Goal: Task Accomplishment & Management: Manage account settings

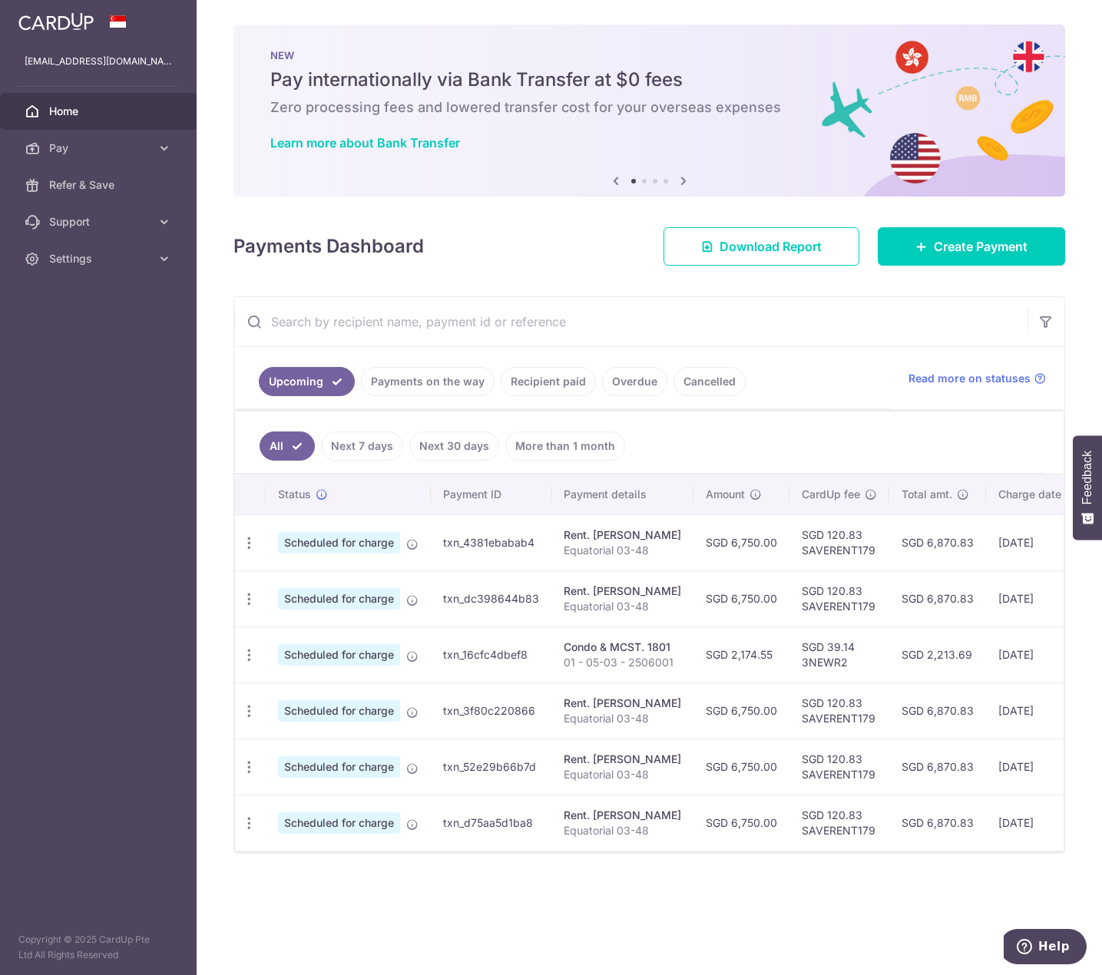
click at [392, 380] on link "Payments on the way" at bounding box center [428, 381] width 134 height 29
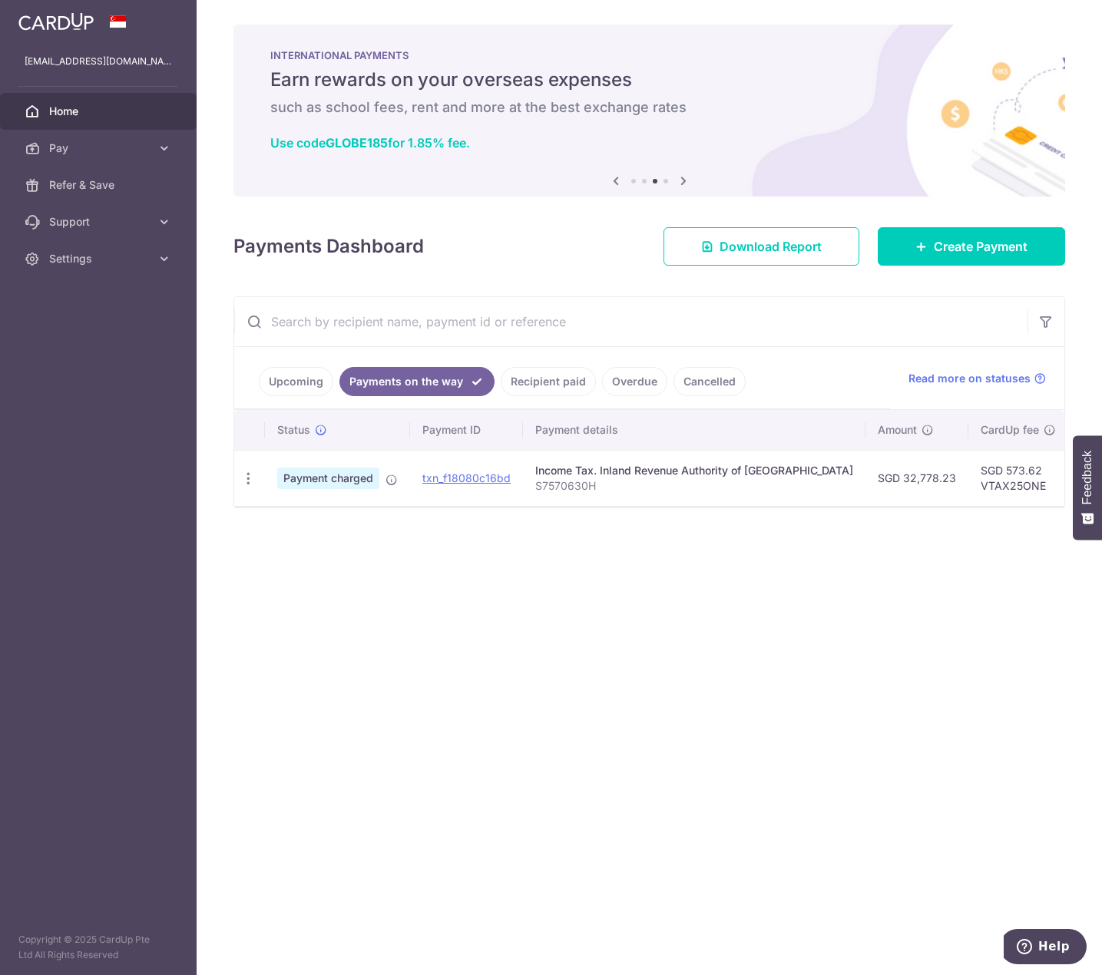
click at [284, 381] on link "Upcoming" at bounding box center [296, 381] width 74 height 29
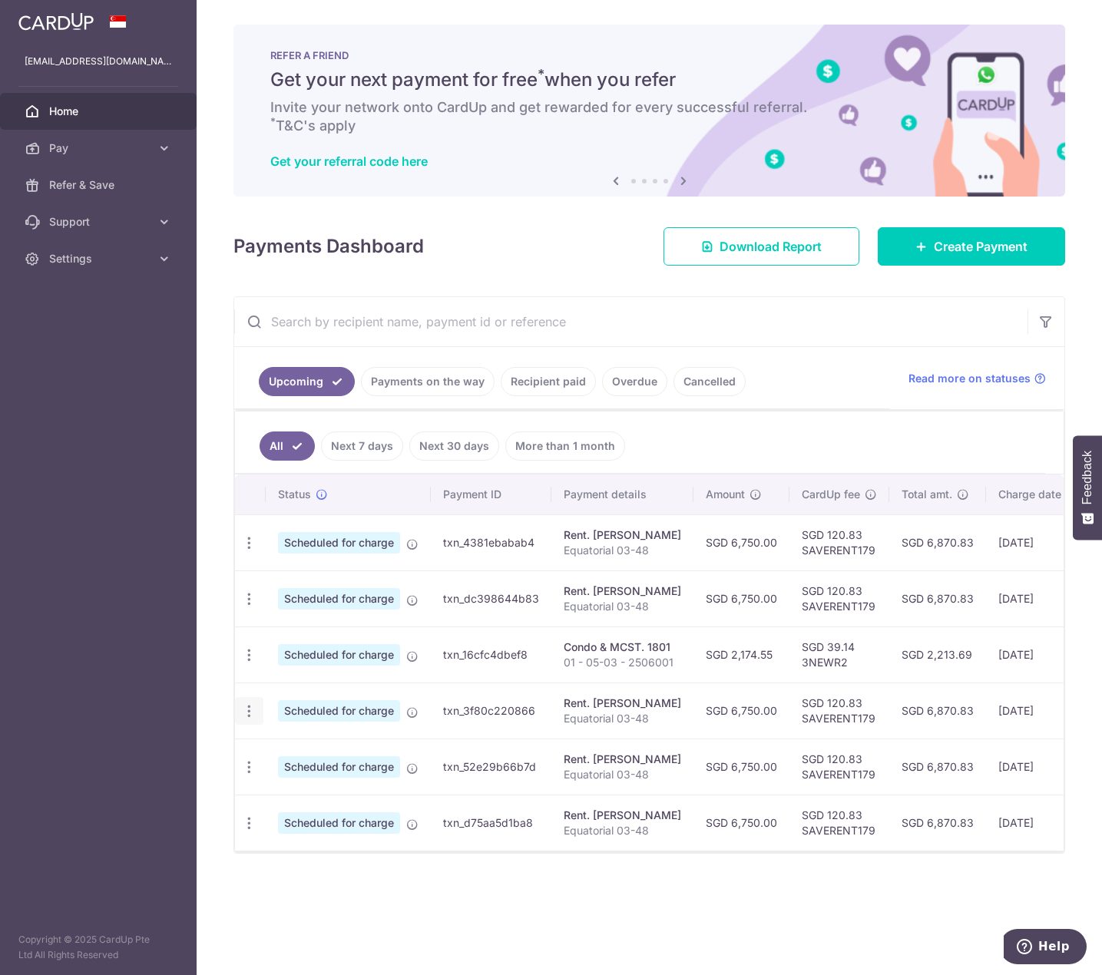
click at [250, 710] on icon "button" at bounding box center [249, 711] width 16 height 16
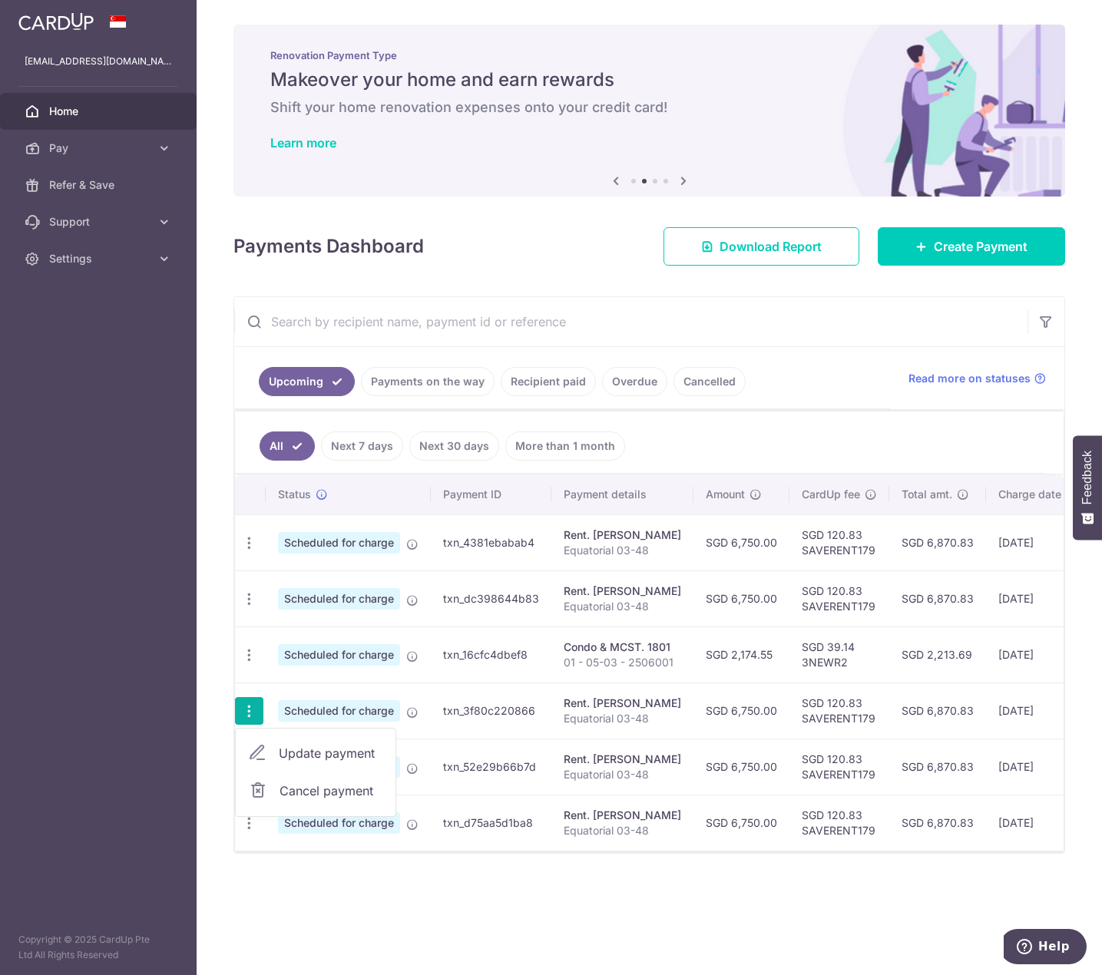
click at [374, 923] on div "× Pause Schedule Pause all future payments in this series Pause just this one p…" at bounding box center [649, 487] width 905 height 975
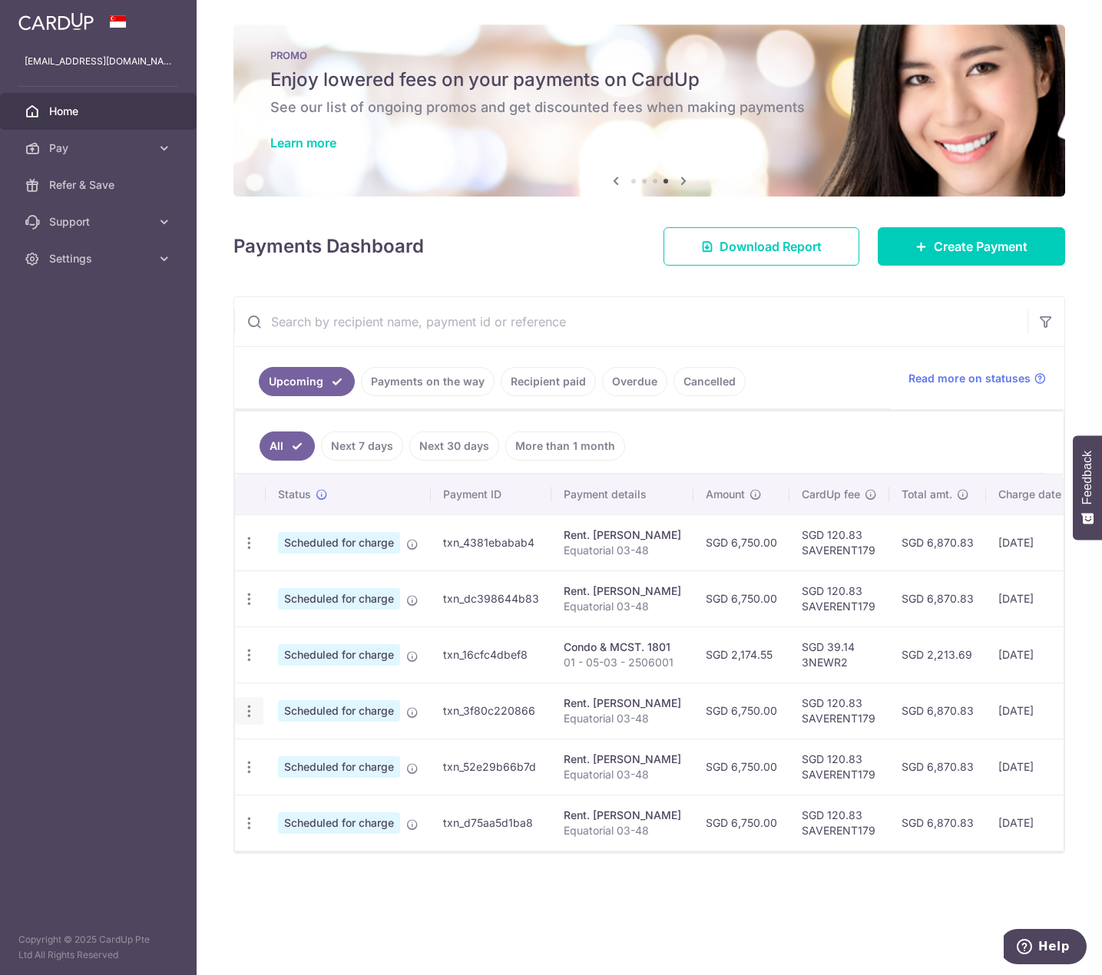
click at [246, 707] on icon "button" at bounding box center [249, 711] width 16 height 16
click at [299, 786] on span "Cancel payment" at bounding box center [330, 791] width 103 height 18
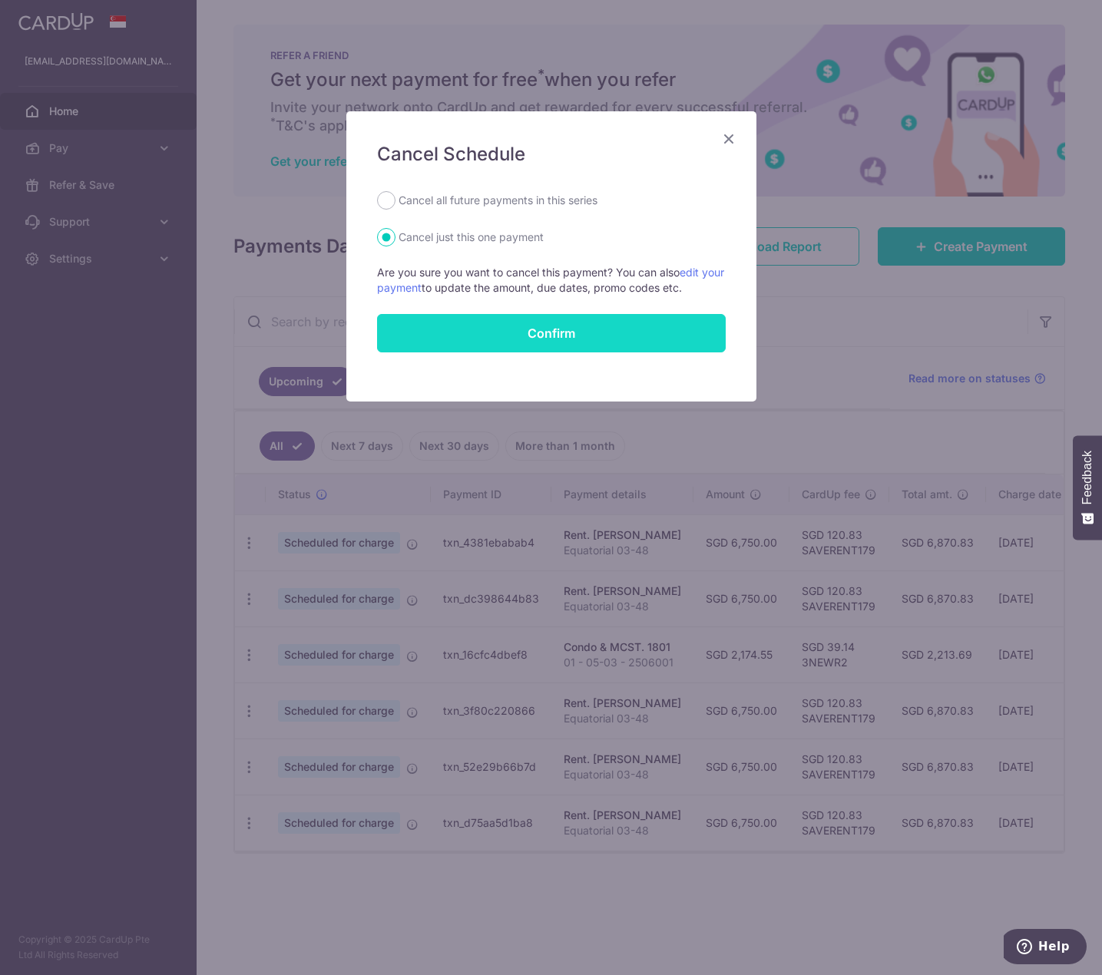
click at [451, 337] on button "Confirm" at bounding box center [551, 333] width 349 height 38
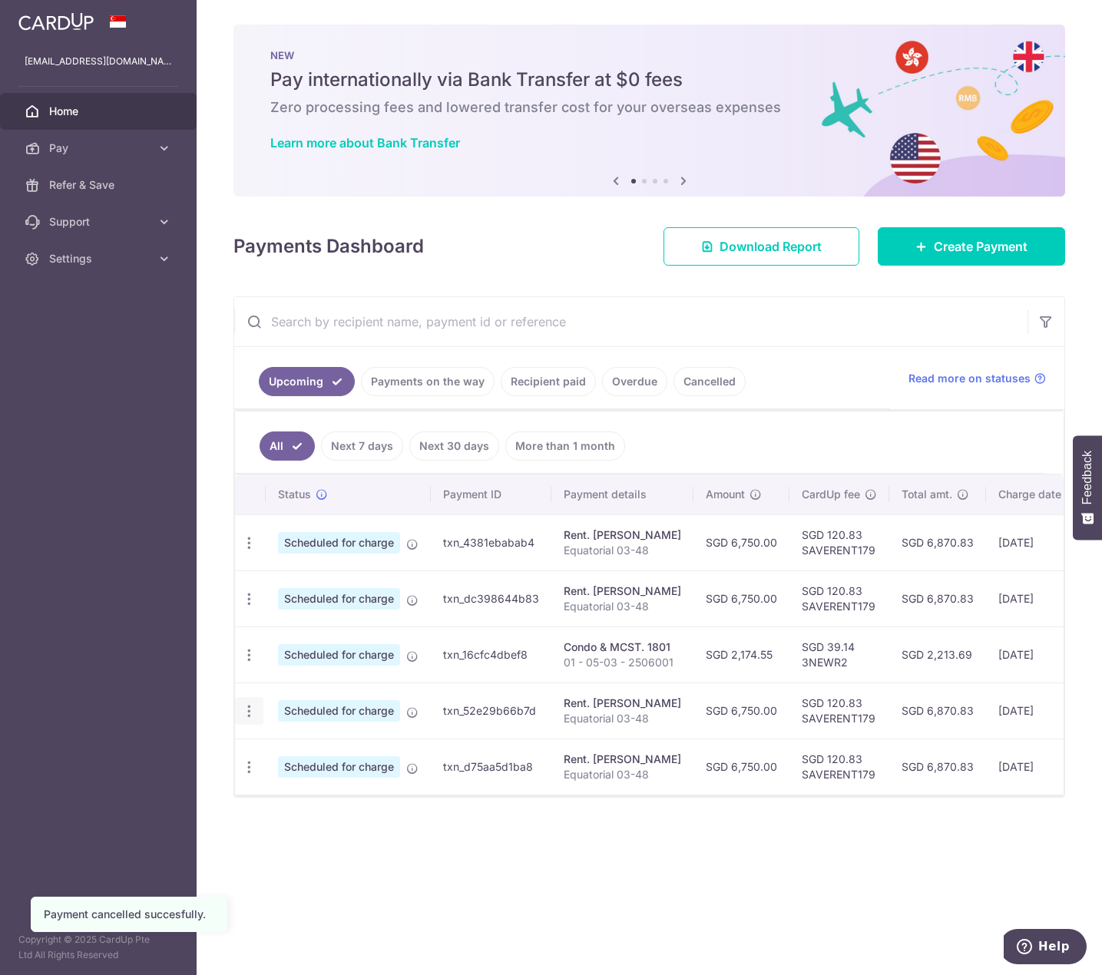
click at [249, 716] on icon "button" at bounding box center [249, 711] width 16 height 16
click at [290, 789] on span "Cancel payment" at bounding box center [330, 791] width 103 height 18
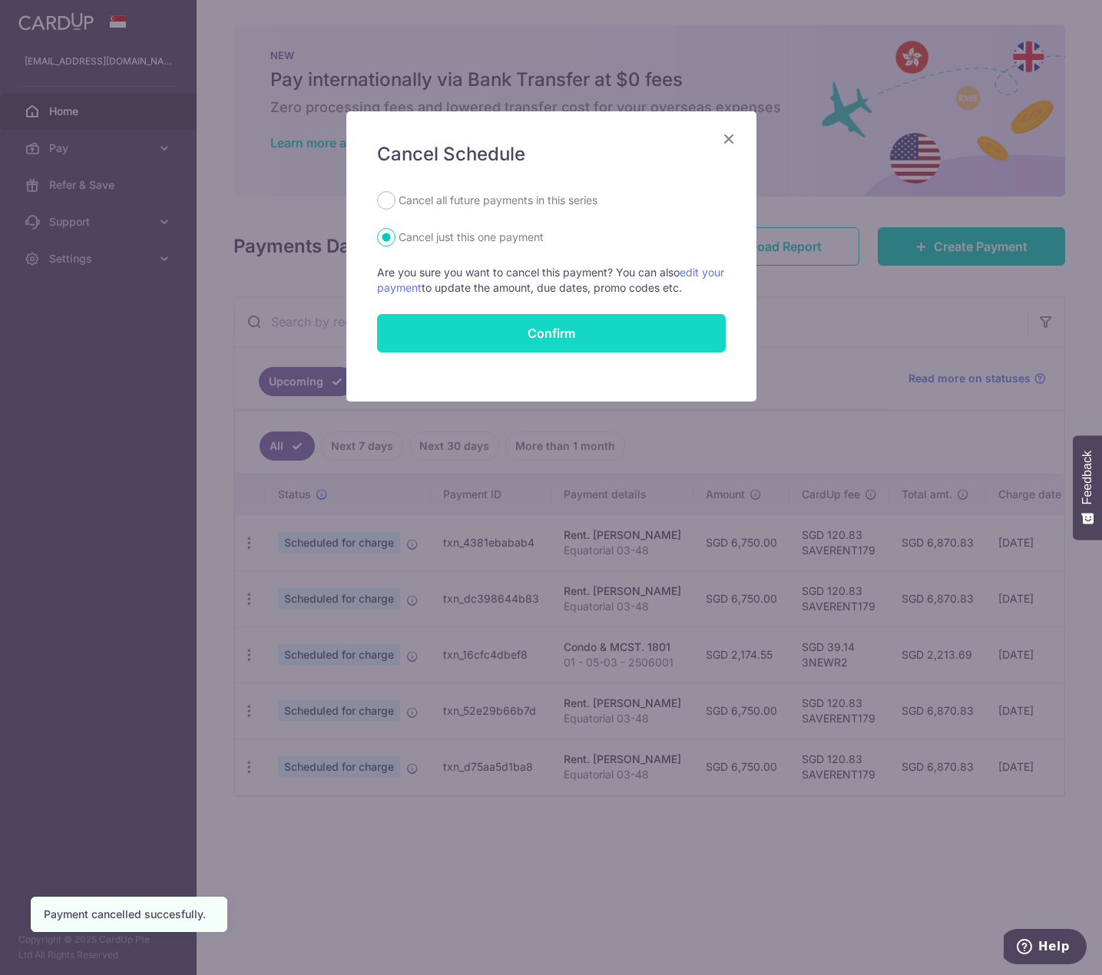
click at [417, 326] on button "Confirm" at bounding box center [551, 333] width 349 height 38
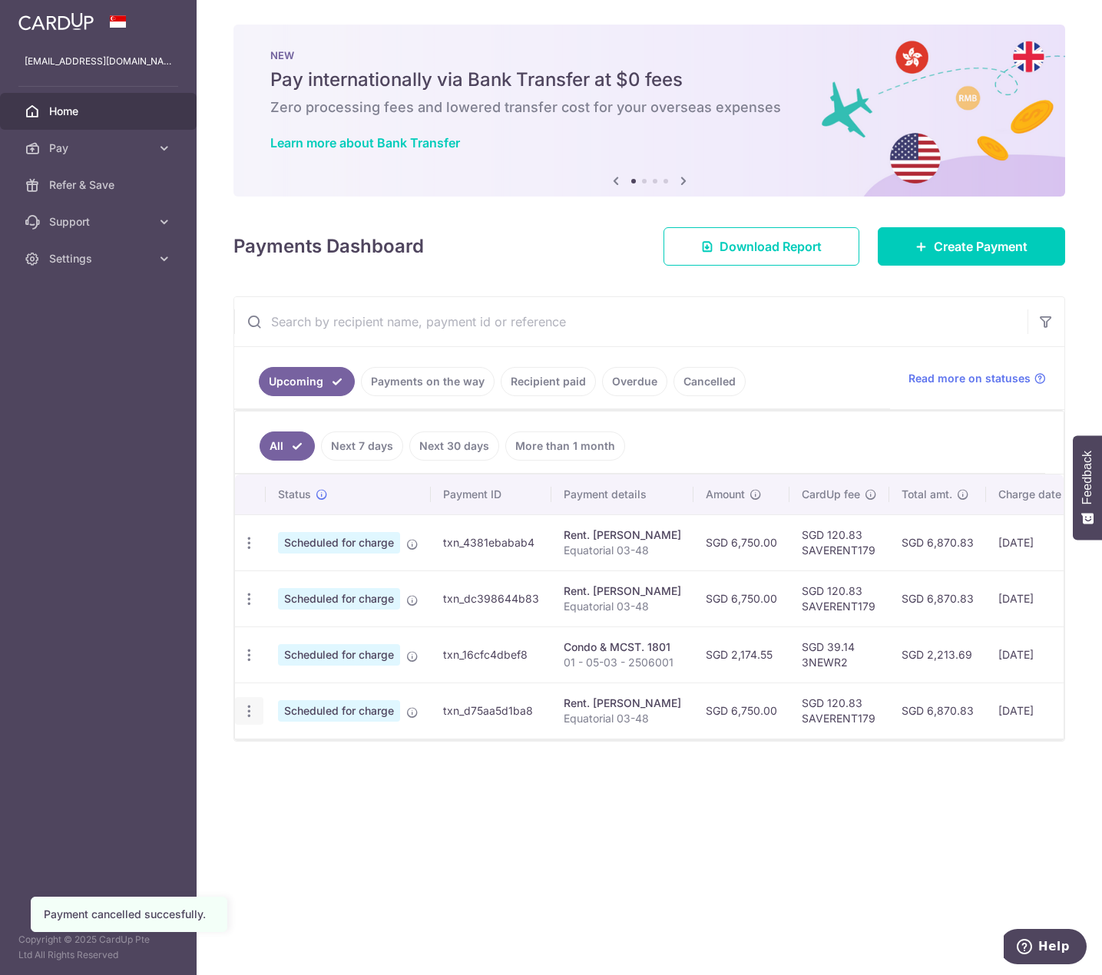
click at [249, 711] on icon "button" at bounding box center [249, 711] width 16 height 16
click at [307, 785] on span "Cancel payment" at bounding box center [330, 791] width 103 height 18
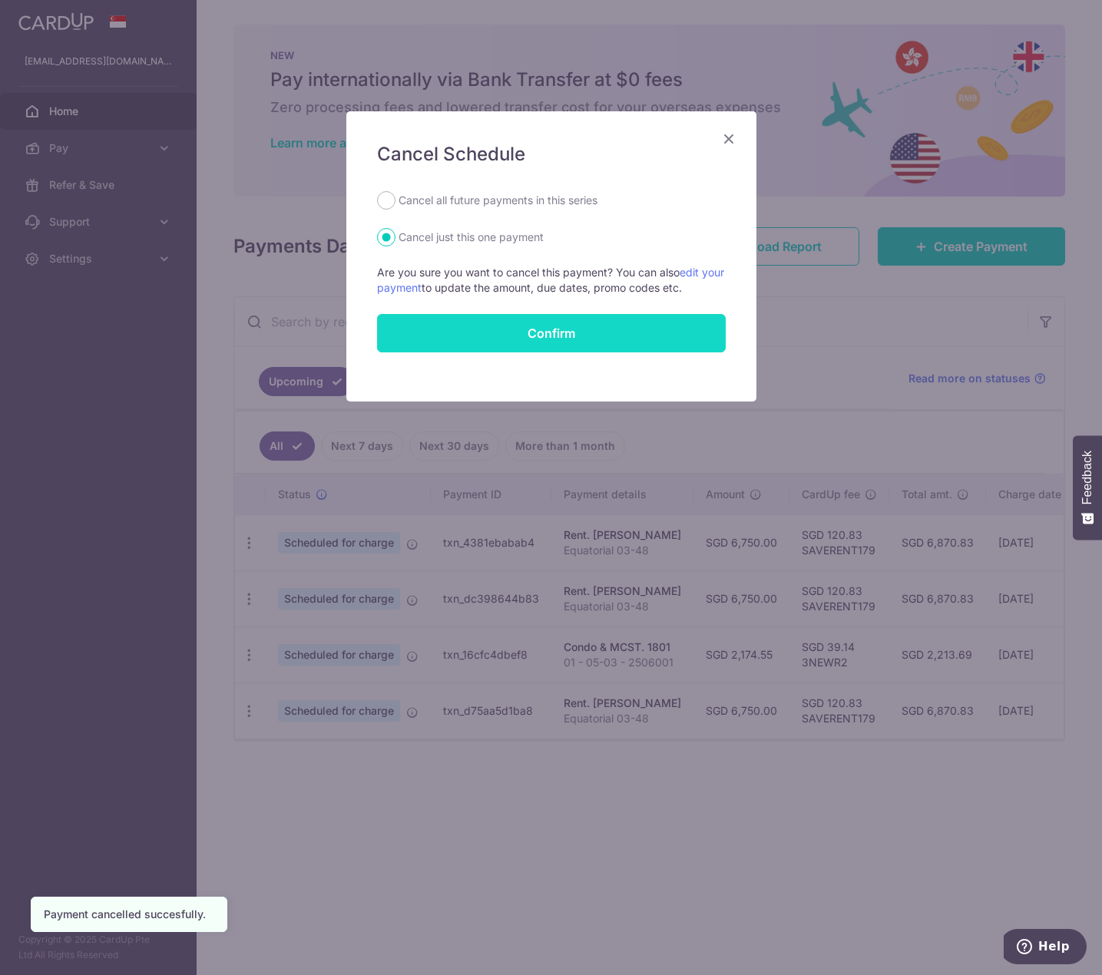
click at [428, 345] on button "Confirm" at bounding box center [551, 333] width 349 height 38
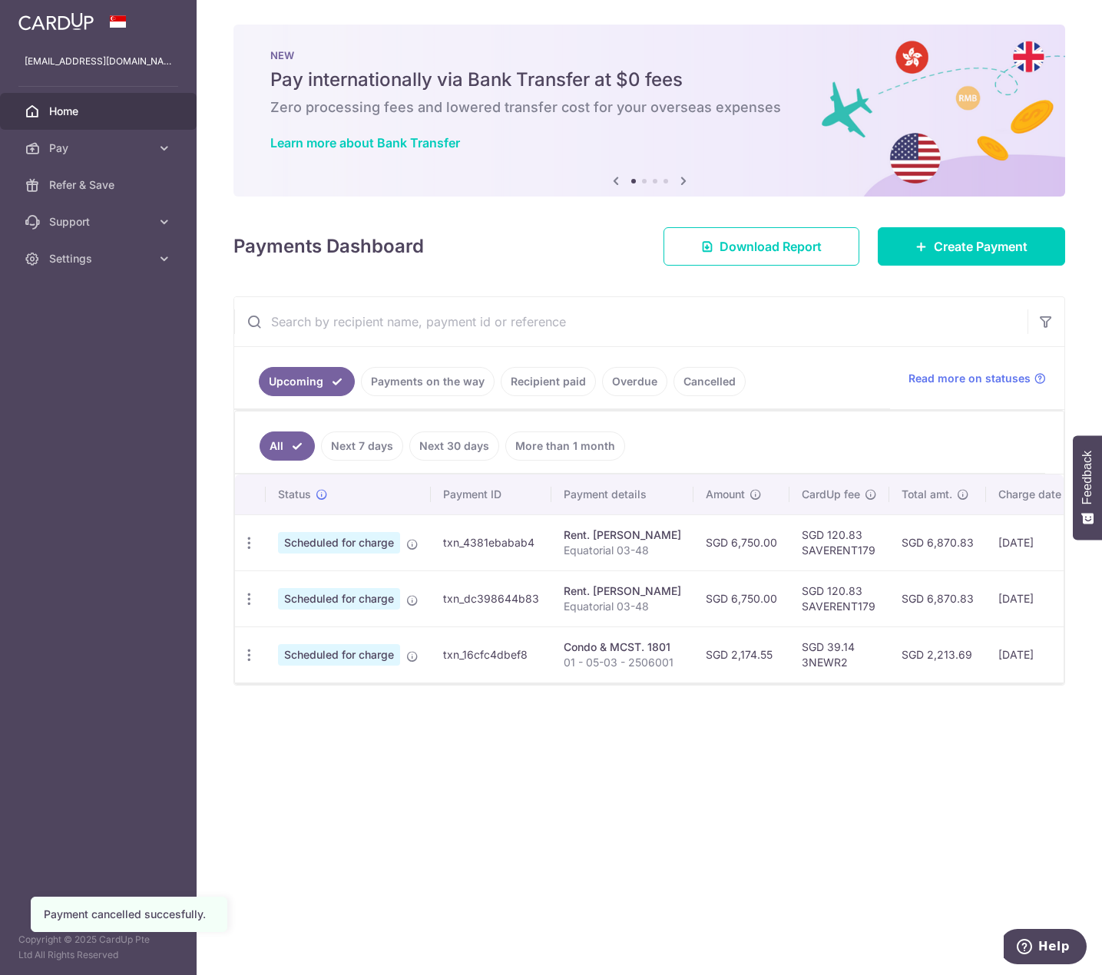
click at [464, 762] on div "× Pause Schedule Pause all future payments in this series Pause just this one p…" at bounding box center [649, 487] width 905 height 975
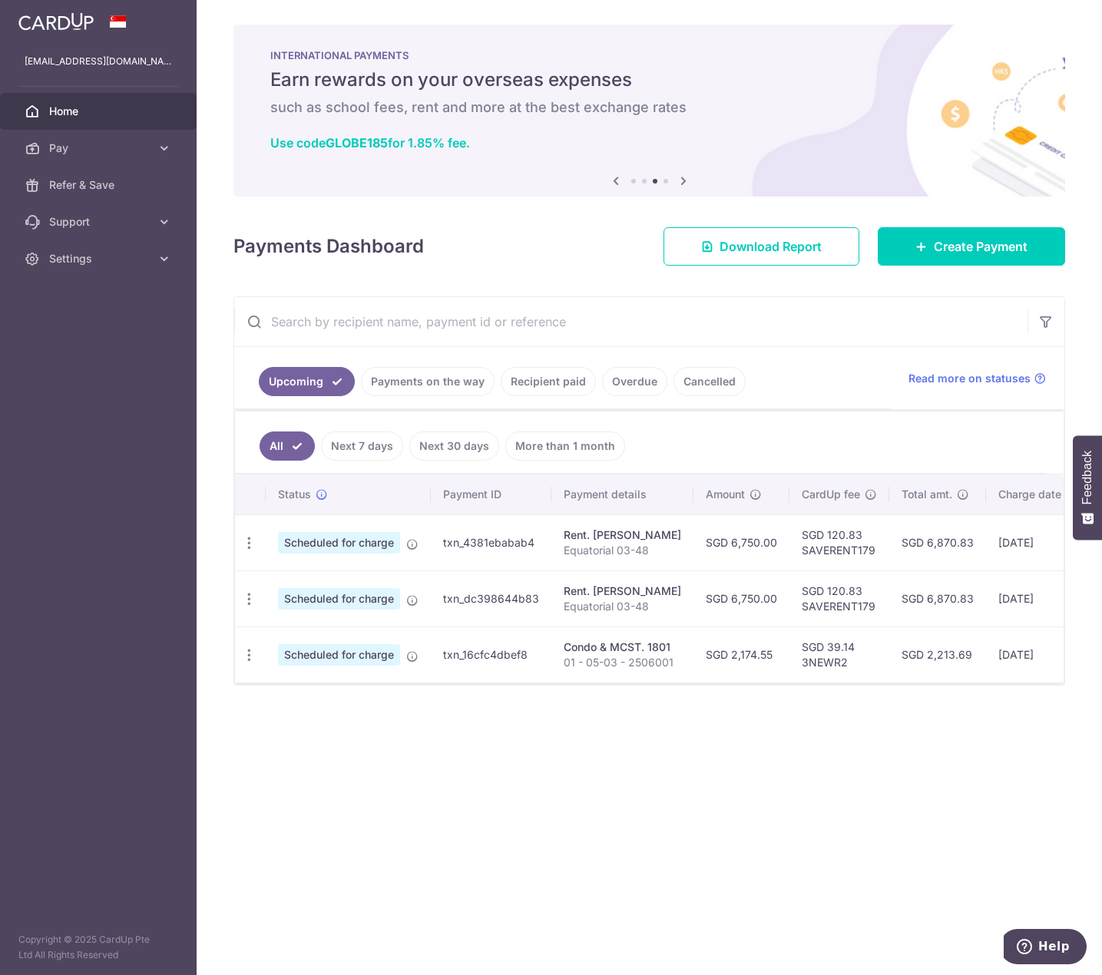
click at [606, 775] on div "× Pause Schedule Pause all future payments in this series Pause just this one p…" at bounding box center [649, 487] width 905 height 975
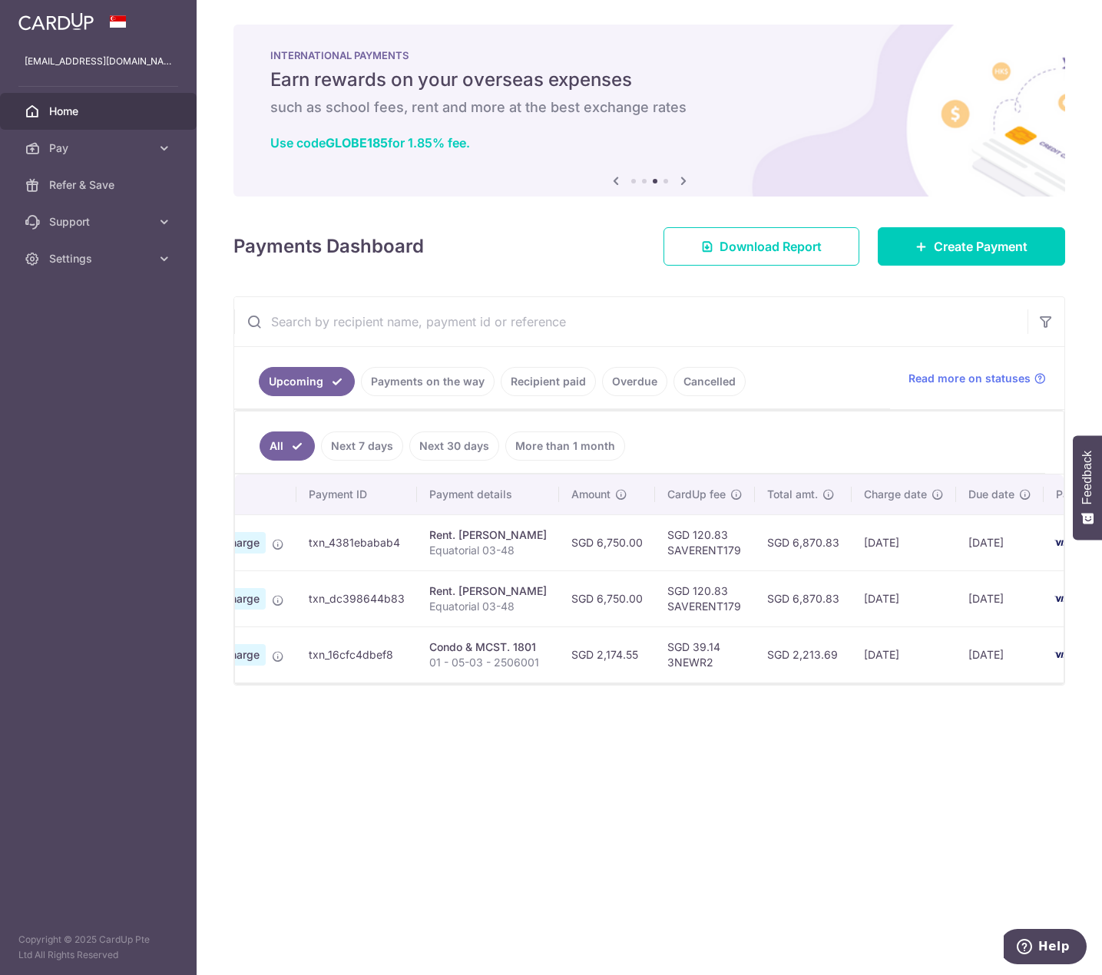
scroll to position [0, 139]
click at [124, 255] on span "Settings" at bounding box center [99, 258] width 101 height 15
click at [67, 319] on link "Logout" at bounding box center [98, 332] width 197 height 37
